Goal: Task Accomplishment & Management: Use online tool/utility

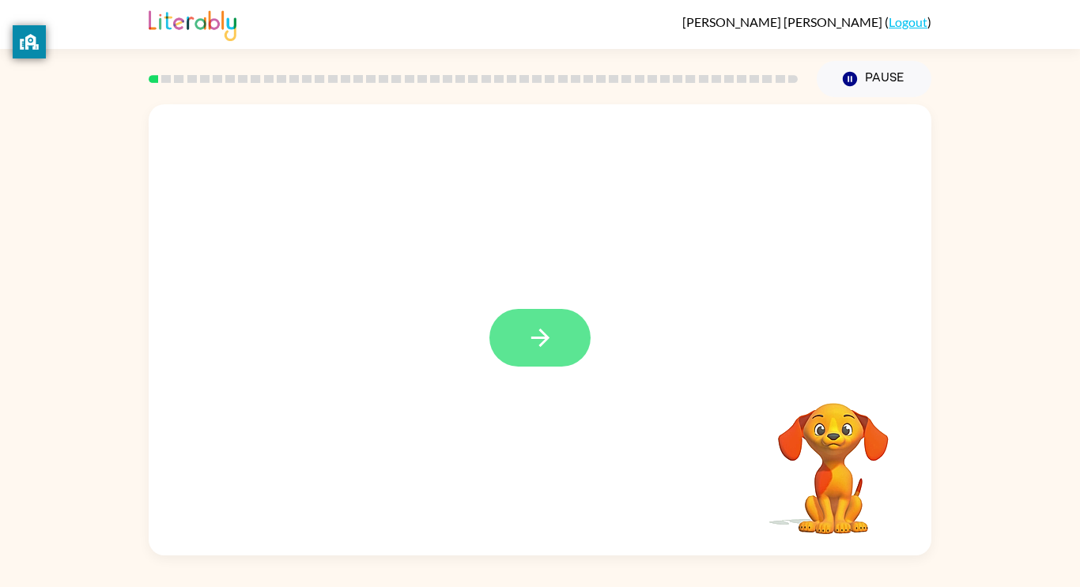
click at [523, 362] on button "button" at bounding box center [539, 338] width 101 height 58
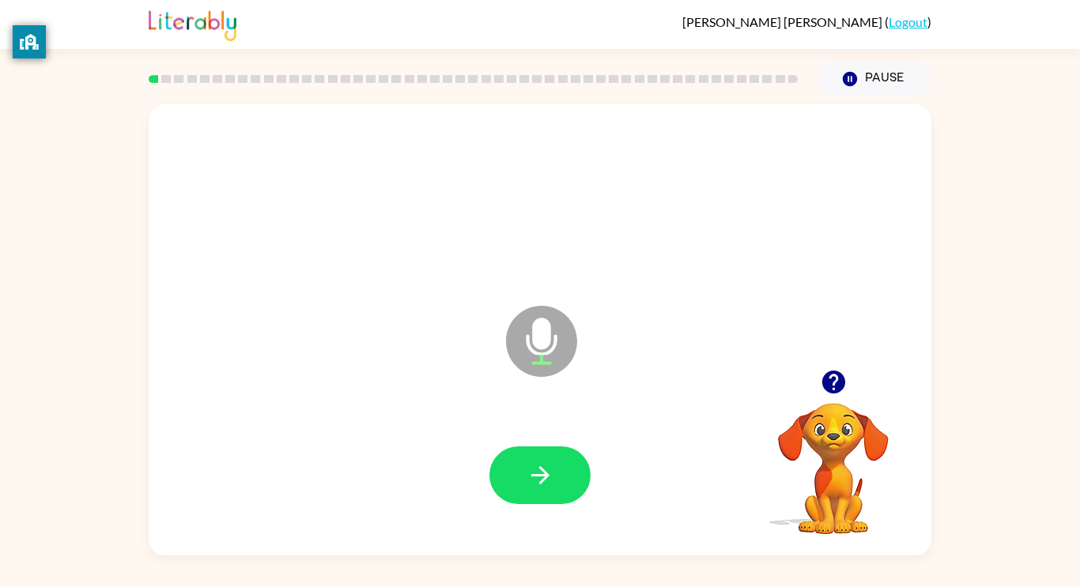
click at [513, 444] on div at bounding box center [539, 476] width 751 height 130
click at [526, 465] on icon "button" at bounding box center [540, 476] width 28 height 28
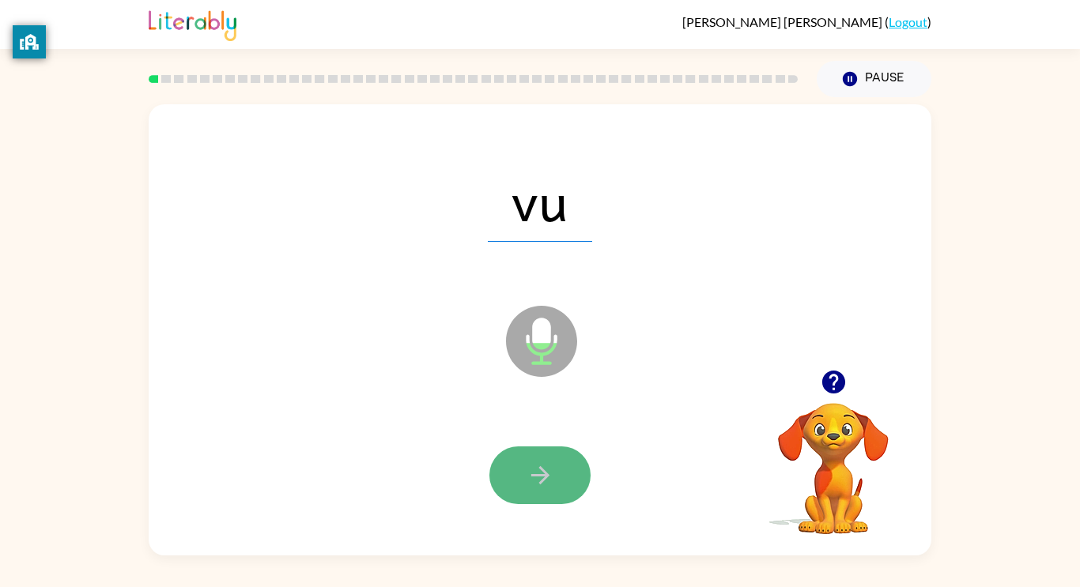
click at [549, 476] on icon "button" at bounding box center [540, 476] width 28 height 28
click at [548, 475] on icon "button" at bounding box center [540, 476] width 28 height 28
click at [546, 474] on icon "button" at bounding box center [540, 476] width 28 height 28
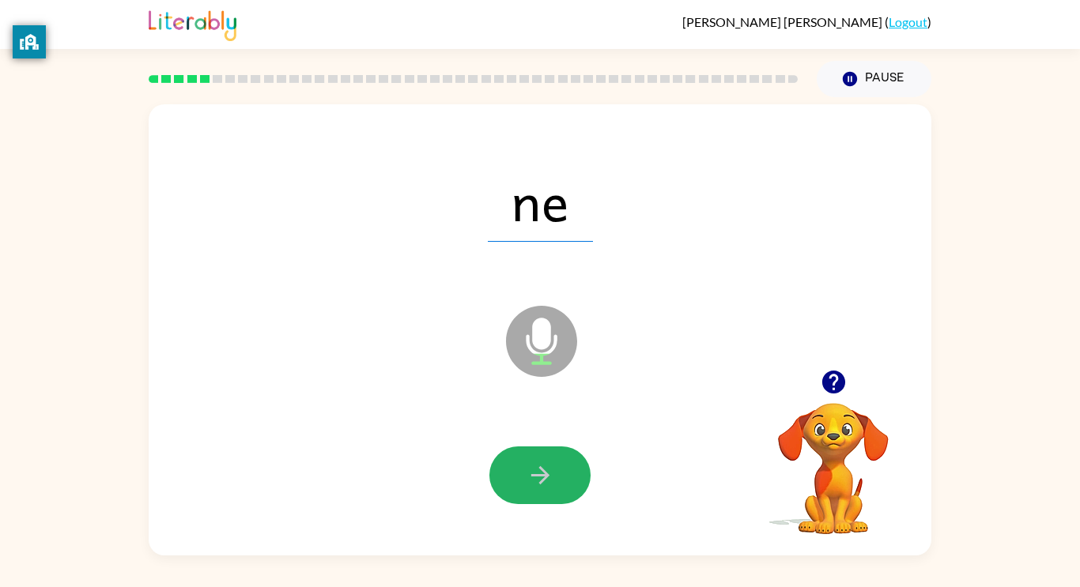
click at [546, 474] on icon "button" at bounding box center [539, 475] width 18 height 18
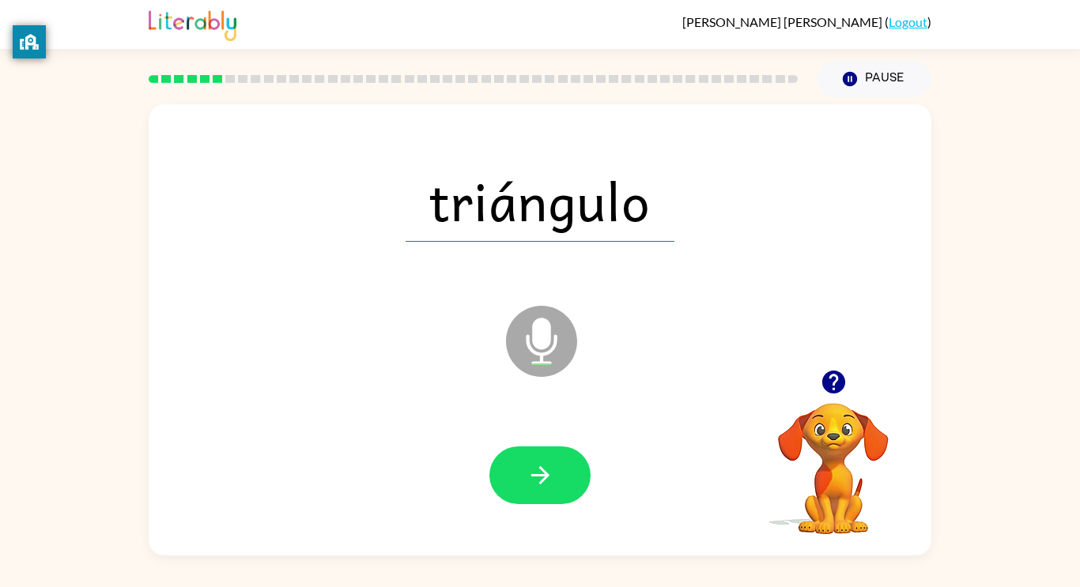
drag, startPoint x: 541, startPoint y: 466, endPoint x: 396, endPoint y: 421, distance: 151.3
click at [396, 421] on div at bounding box center [539, 476] width 751 height 130
click at [559, 482] on button "button" at bounding box center [539, 476] width 101 height 58
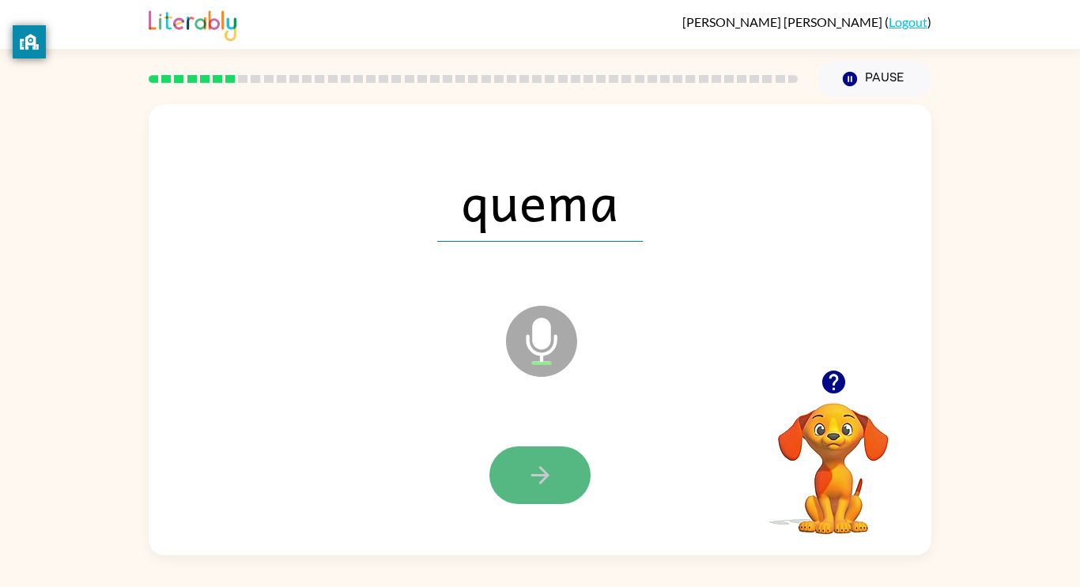
click at [546, 476] on icon "button" at bounding box center [539, 475] width 18 height 18
click at [546, 475] on icon "button" at bounding box center [539, 475] width 18 height 18
click at [546, 473] on icon "button" at bounding box center [539, 475] width 18 height 18
click at [543, 476] on icon "button" at bounding box center [539, 475] width 18 height 18
click at [542, 478] on icon "button" at bounding box center [540, 476] width 28 height 28
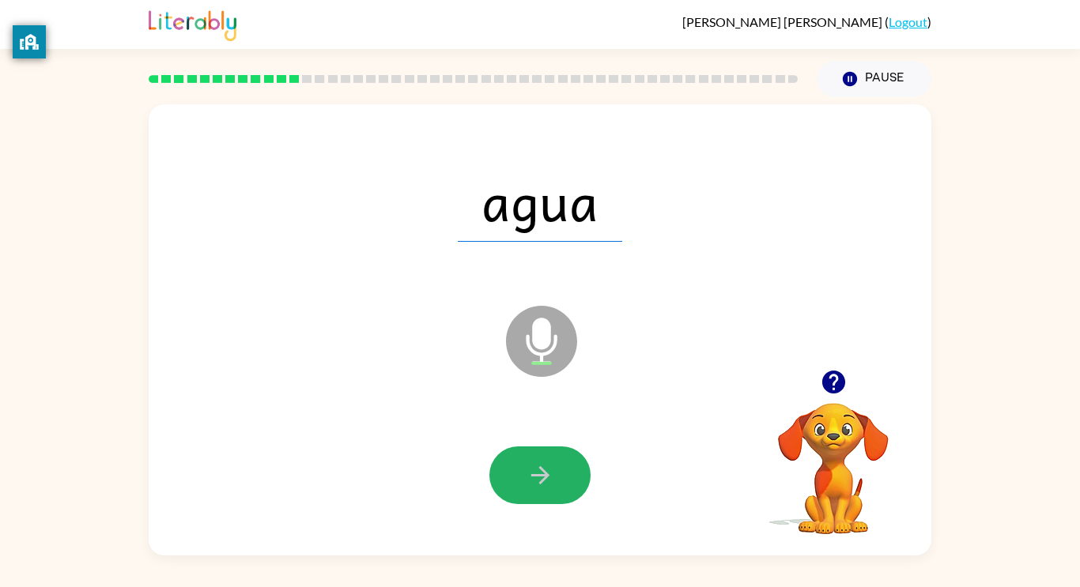
click at [542, 478] on icon "button" at bounding box center [540, 476] width 28 height 28
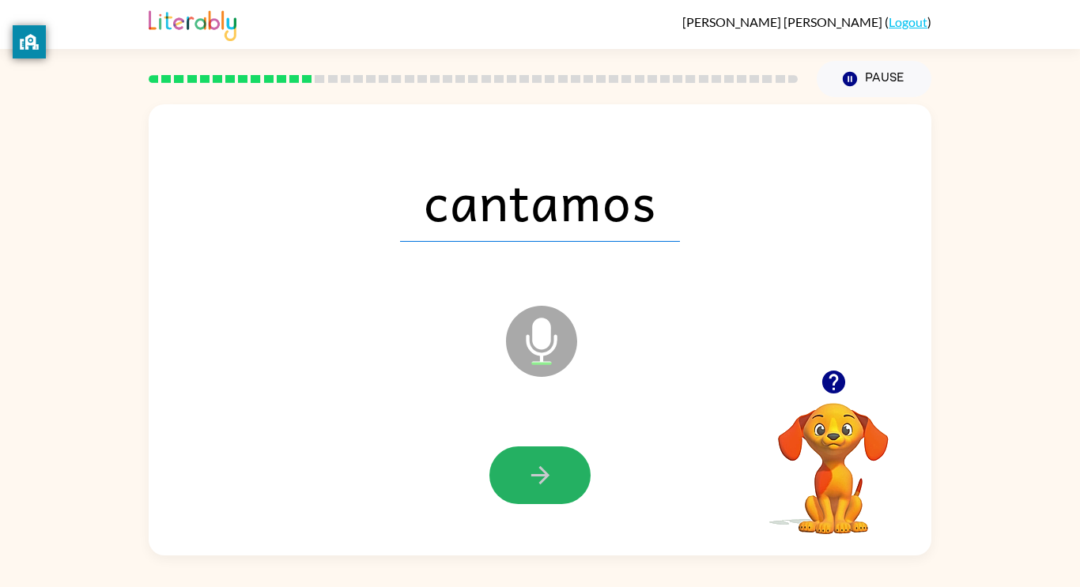
click at [542, 478] on icon "button" at bounding box center [540, 476] width 28 height 28
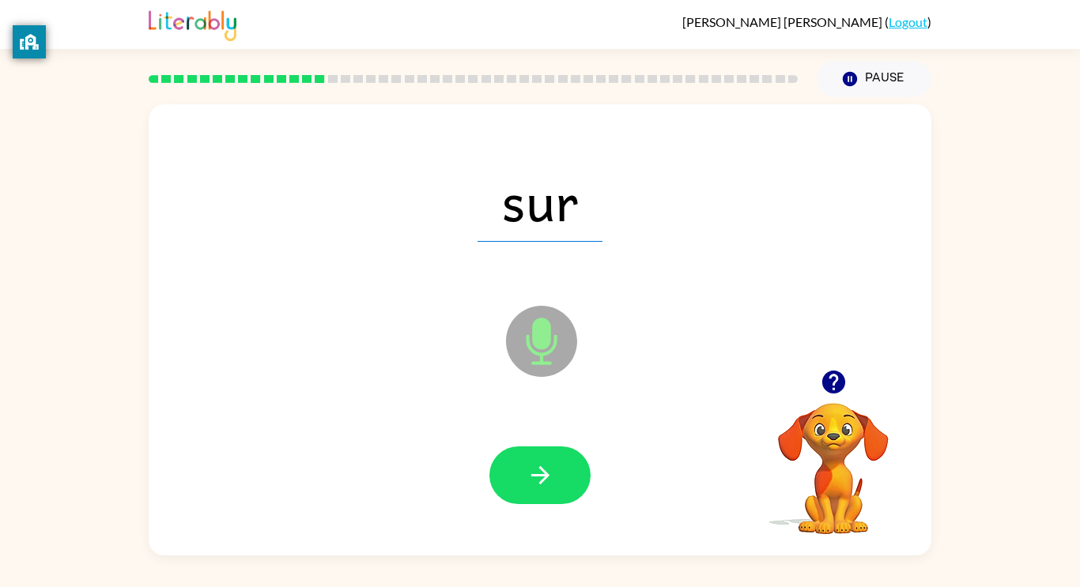
click at [542, 478] on icon "button" at bounding box center [540, 476] width 28 height 28
click at [541, 477] on div at bounding box center [539, 476] width 101 height 58
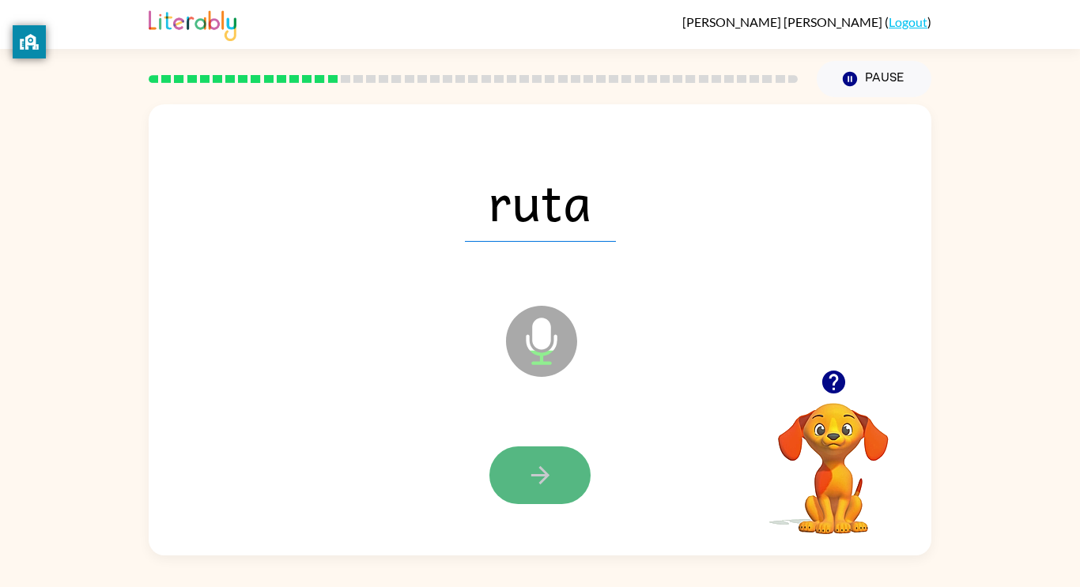
click at [541, 473] on icon "button" at bounding box center [540, 476] width 28 height 28
click at [539, 470] on icon "button" at bounding box center [540, 476] width 28 height 28
click at [539, 467] on icon "button" at bounding box center [540, 476] width 28 height 28
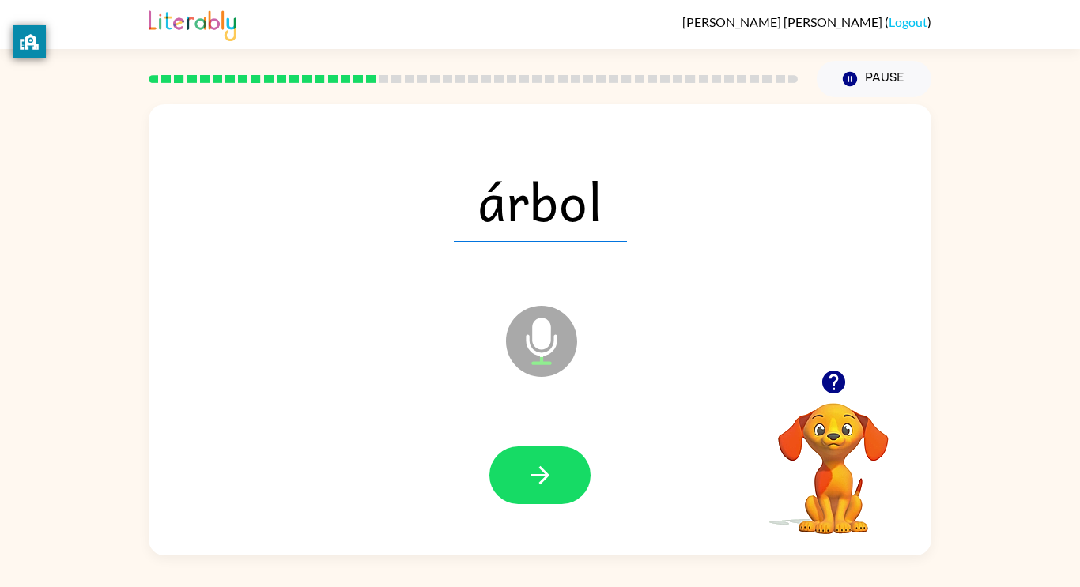
click at [539, 467] on icon "button" at bounding box center [539, 475] width 18 height 18
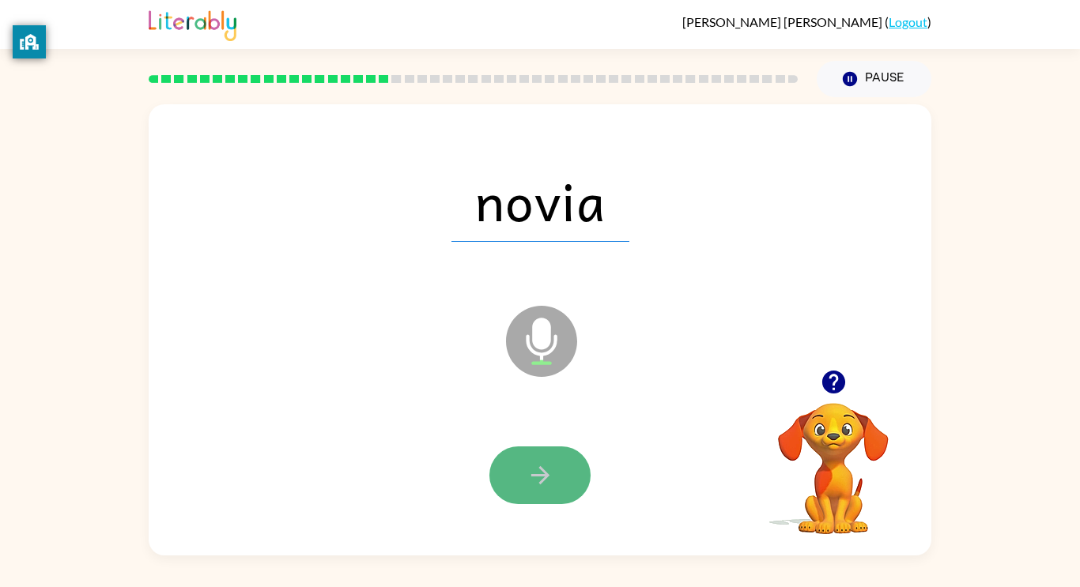
drag, startPoint x: 539, startPoint y: 467, endPoint x: 541, endPoint y: 457, distance: 10.5
click at [541, 457] on button "button" at bounding box center [539, 476] width 101 height 58
click at [541, 456] on button "button" at bounding box center [539, 476] width 101 height 58
click at [541, 465] on icon "button" at bounding box center [540, 476] width 28 height 28
click at [541, 460] on button "button" at bounding box center [539, 476] width 101 height 58
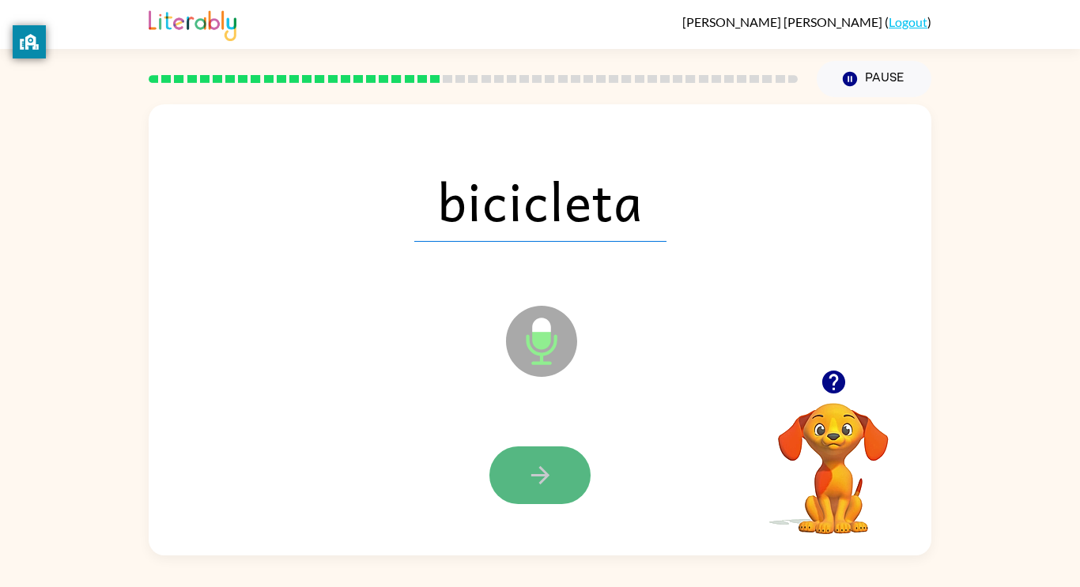
click at [540, 457] on button "button" at bounding box center [539, 476] width 101 height 58
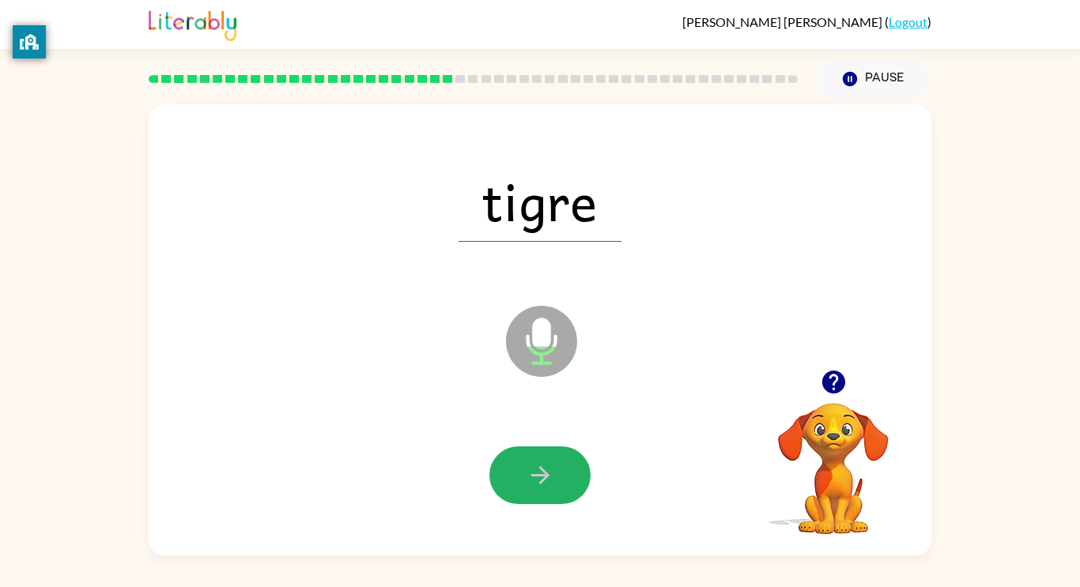
click at [540, 457] on button "button" at bounding box center [539, 476] width 101 height 58
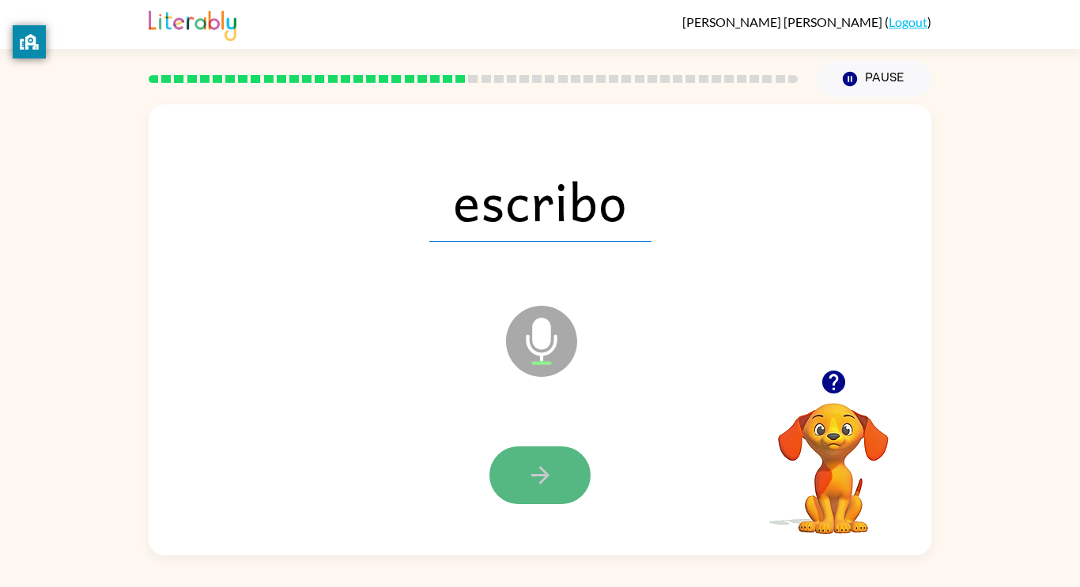
click at [540, 462] on icon "button" at bounding box center [540, 476] width 28 height 28
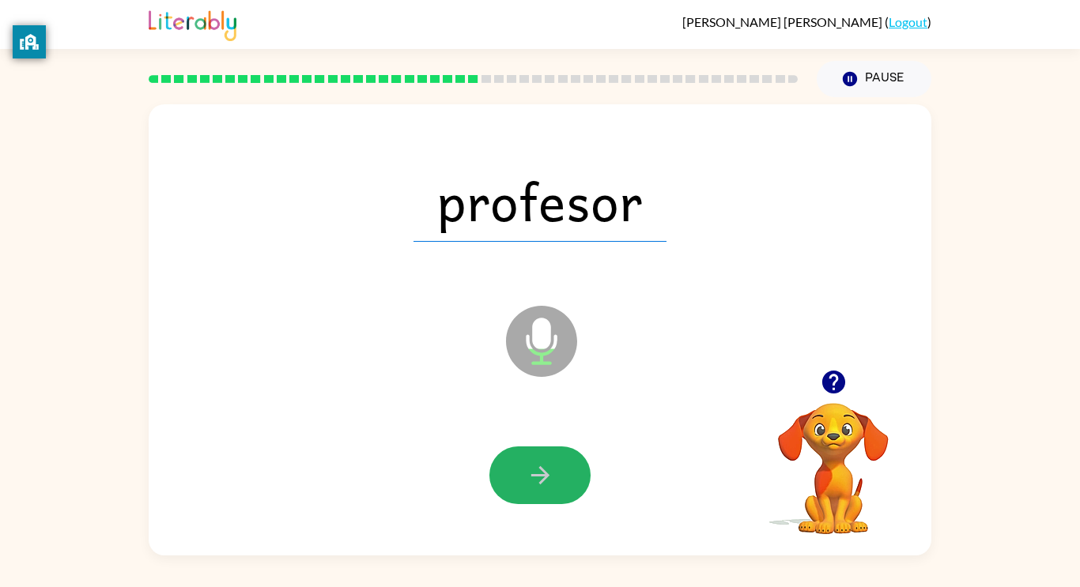
click at [540, 462] on icon "button" at bounding box center [540, 476] width 28 height 28
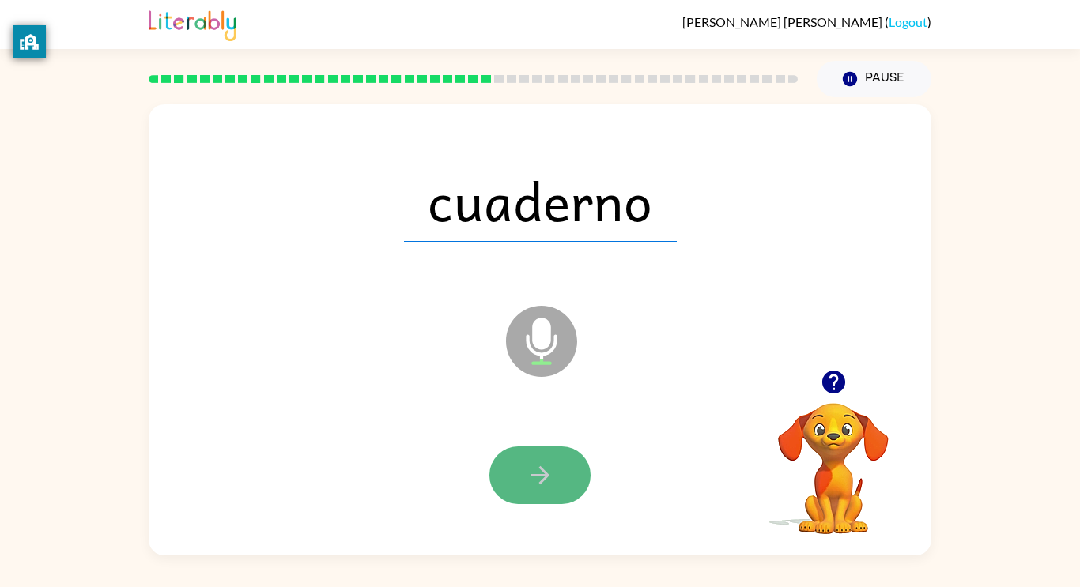
click at [541, 456] on button "button" at bounding box center [539, 476] width 101 height 58
click at [543, 456] on button "button" at bounding box center [539, 476] width 101 height 58
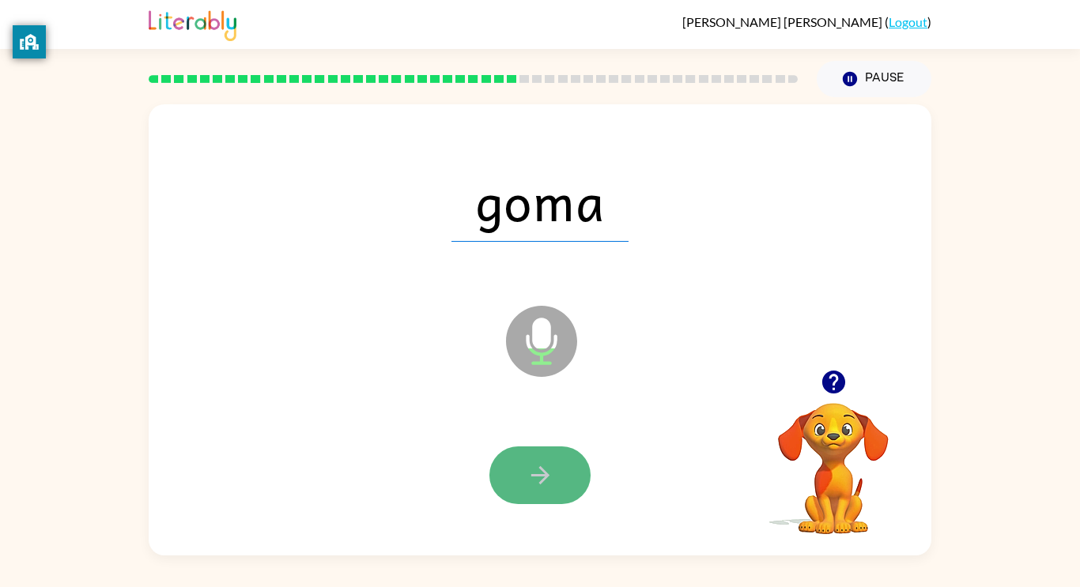
click at [541, 455] on button "button" at bounding box center [539, 476] width 101 height 58
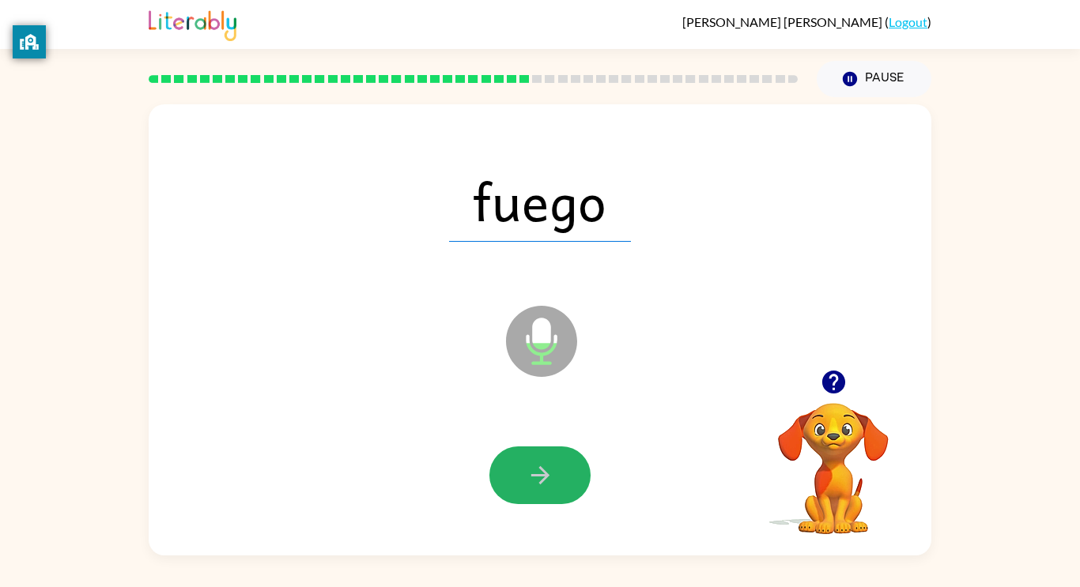
click at [538, 466] on icon "button" at bounding box center [539, 475] width 18 height 18
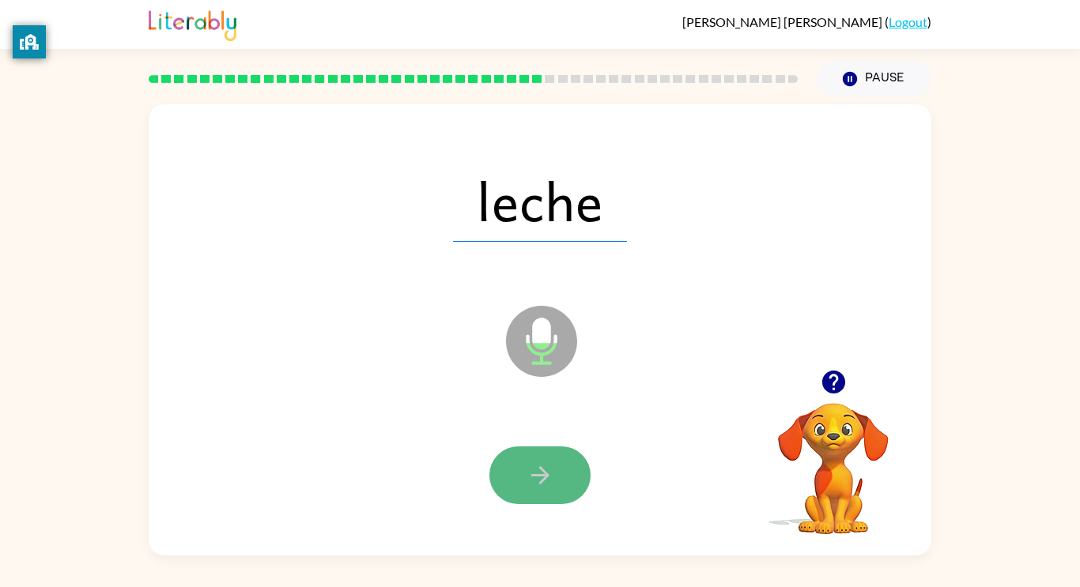
click at [540, 467] on icon "button" at bounding box center [539, 475] width 18 height 18
click at [539, 464] on icon "button" at bounding box center [540, 476] width 28 height 28
click at [541, 462] on icon "button" at bounding box center [540, 476] width 28 height 28
click at [542, 463] on icon "button" at bounding box center [540, 476] width 28 height 28
click at [536, 462] on icon "button" at bounding box center [540, 476] width 28 height 28
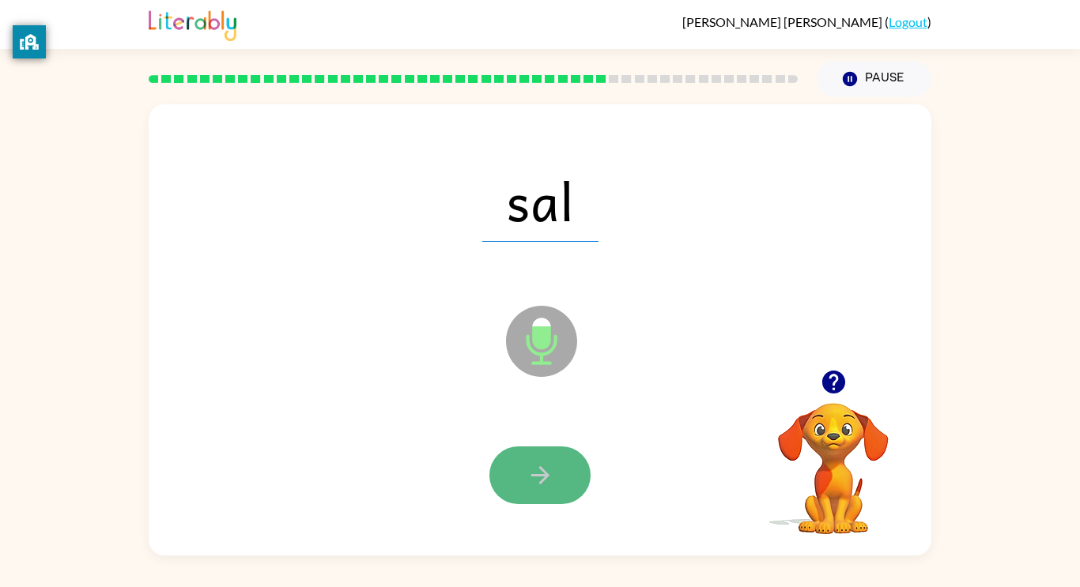
click at [537, 459] on button "button" at bounding box center [539, 476] width 101 height 58
click at [537, 454] on button "button" at bounding box center [539, 476] width 101 height 58
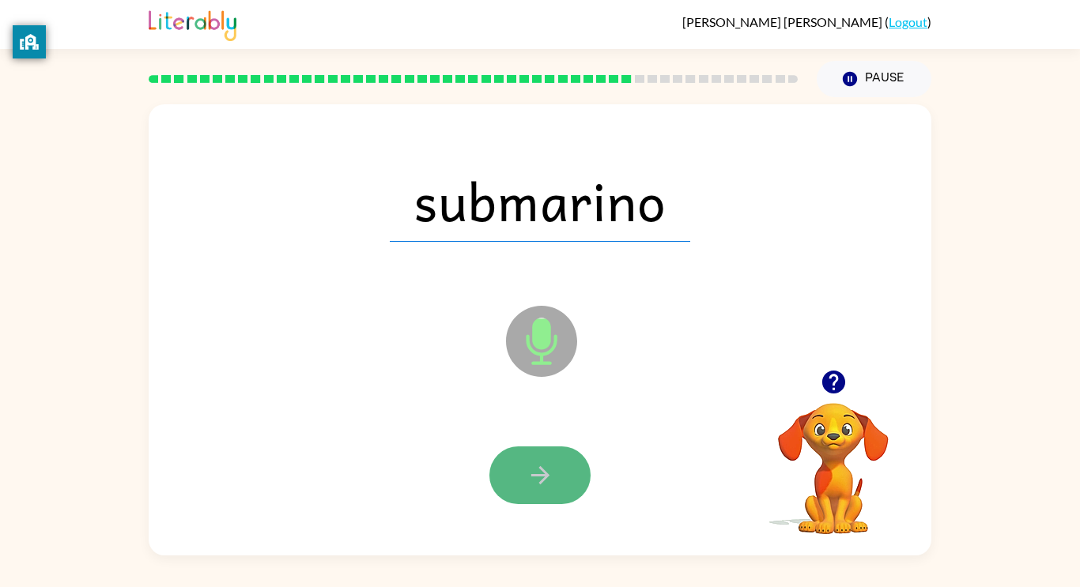
click at [537, 457] on button "button" at bounding box center [539, 476] width 101 height 58
drag, startPoint x: 534, startPoint y: 462, endPoint x: 537, endPoint y: 454, distance: 8.3
click at [537, 454] on button "button" at bounding box center [539, 476] width 101 height 58
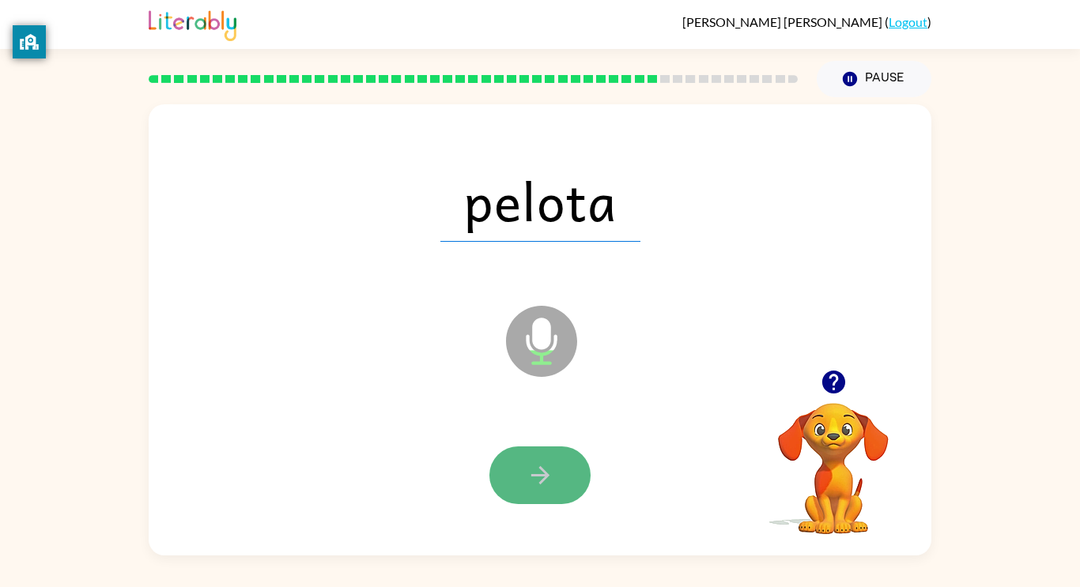
click at [537, 454] on button "button" at bounding box center [539, 476] width 101 height 58
click at [537, 453] on button "button" at bounding box center [539, 476] width 101 height 58
click at [539, 466] on icon "button" at bounding box center [540, 476] width 28 height 28
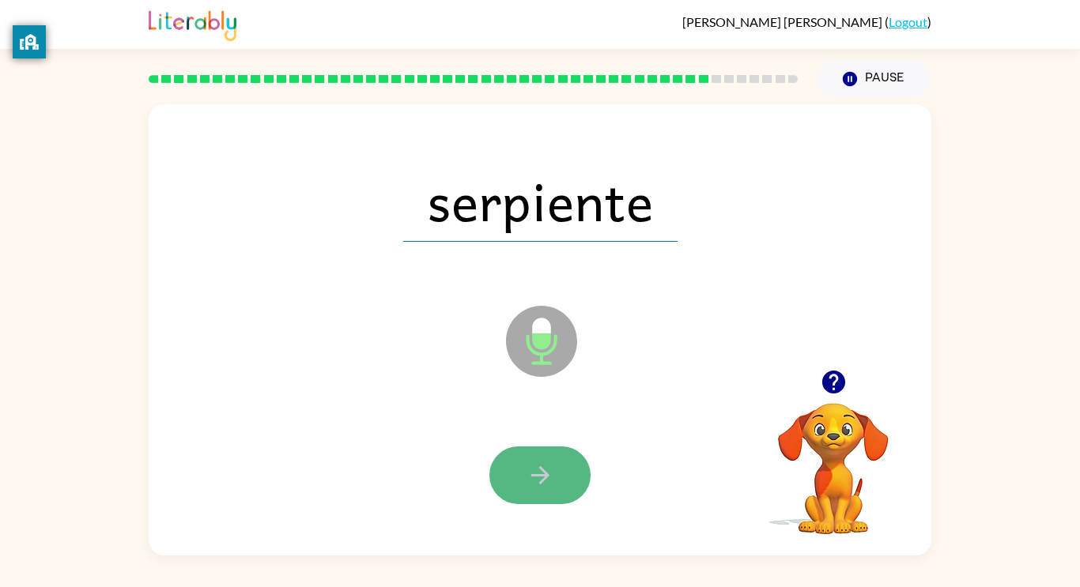
click at [539, 458] on button "button" at bounding box center [539, 476] width 101 height 58
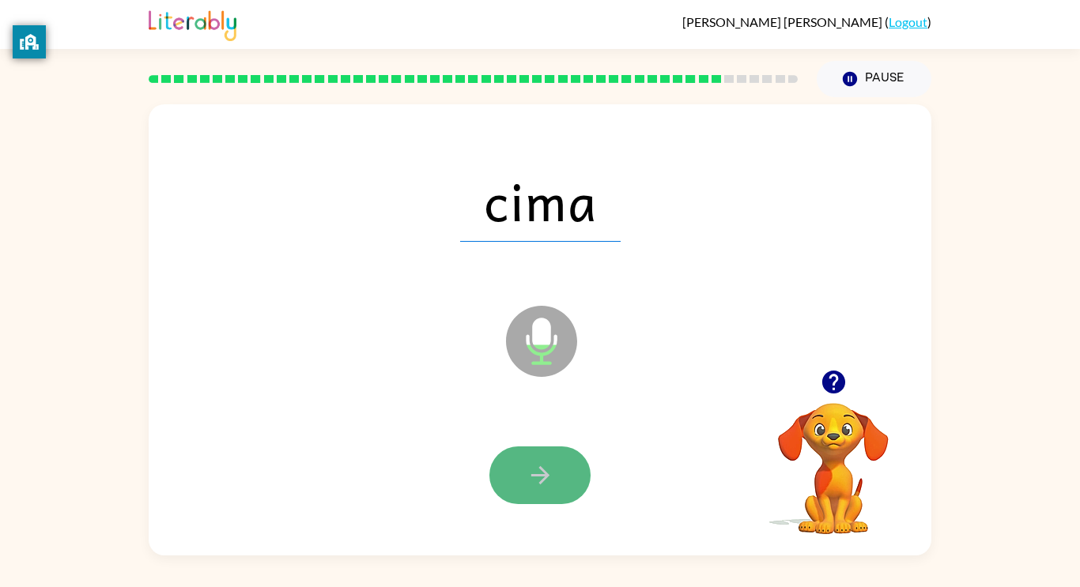
click at [539, 454] on button "button" at bounding box center [539, 476] width 101 height 58
click at [539, 448] on button "button" at bounding box center [539, 476] width 101 height 58
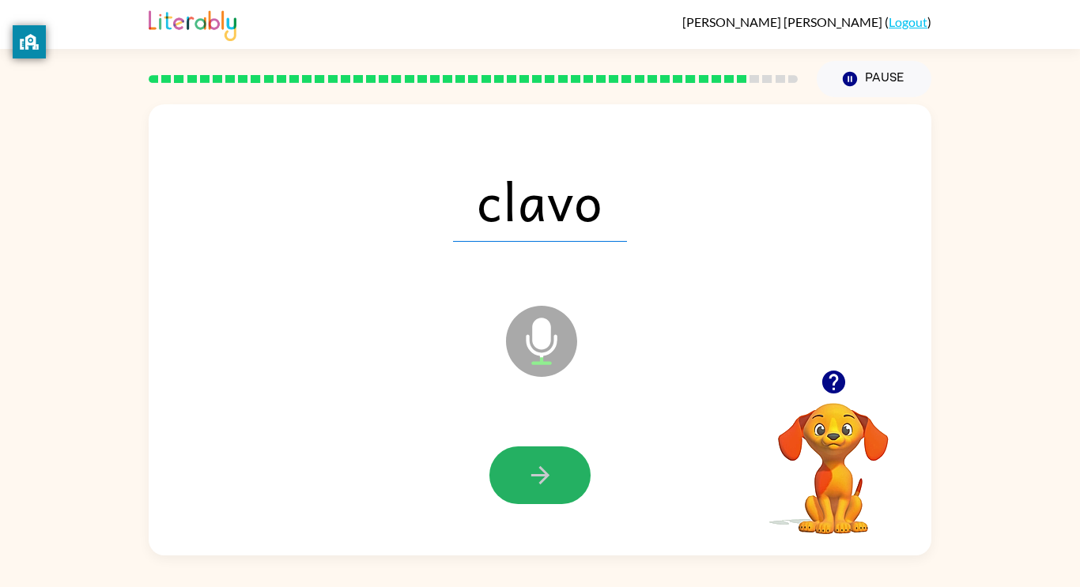
click at [538, 443] on div at bounding box center [539, 476] width 751 height 130
click at [560, 467] on button "button" at bounding box center [539, 476] width 101 height 58
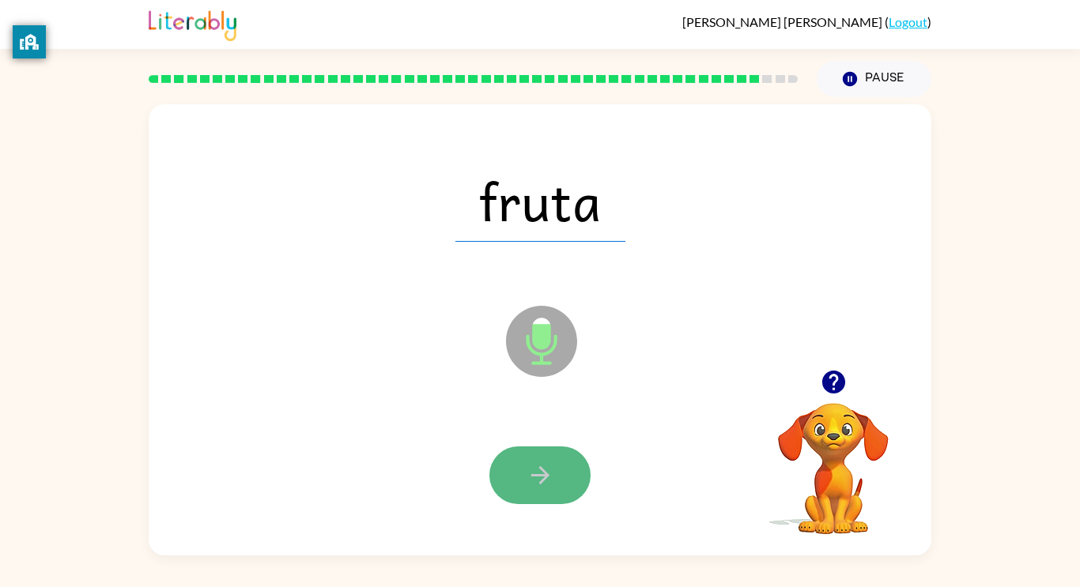
click at [560, 466] on button "button" at bounding box center [539, 476] width 101 height 58
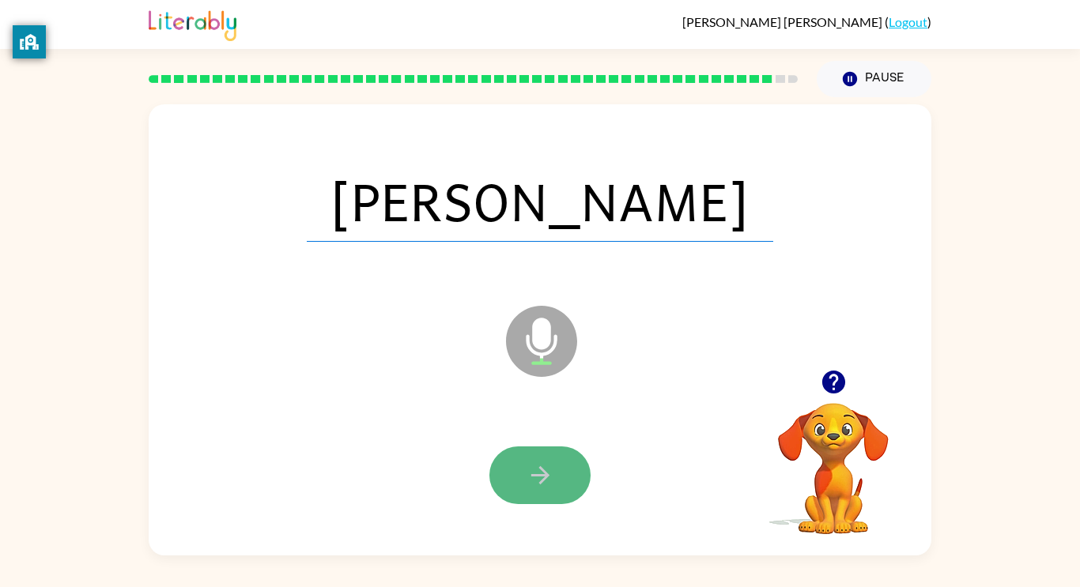
click at [559, 460] on button "button" at bounding box center [539, 476] width 101 height 58
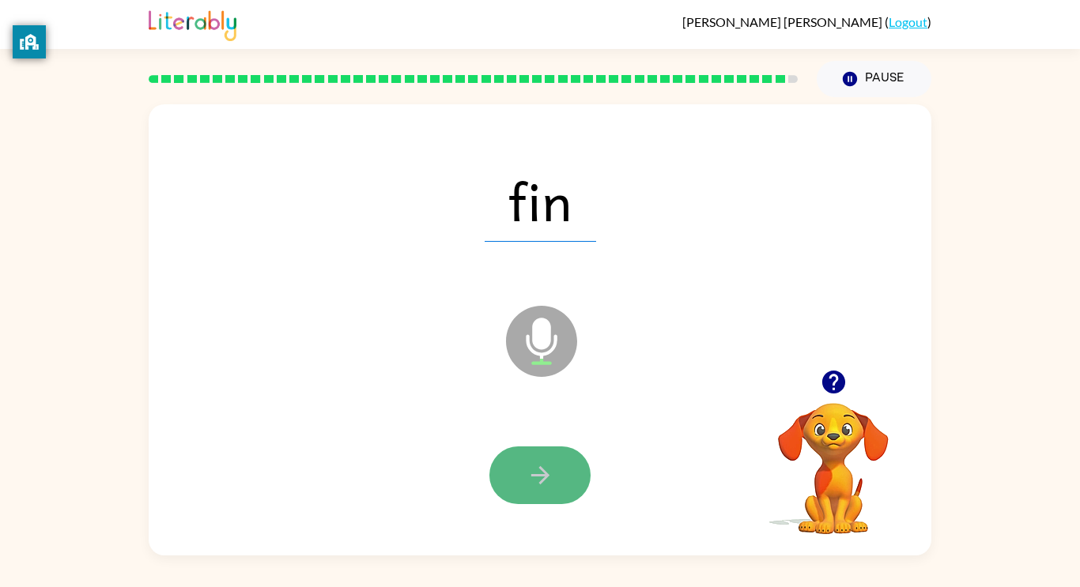
click at [559, 460] on button "button" at bounding box center [539, 476] width 101 height 58
